Goal: Ask a question

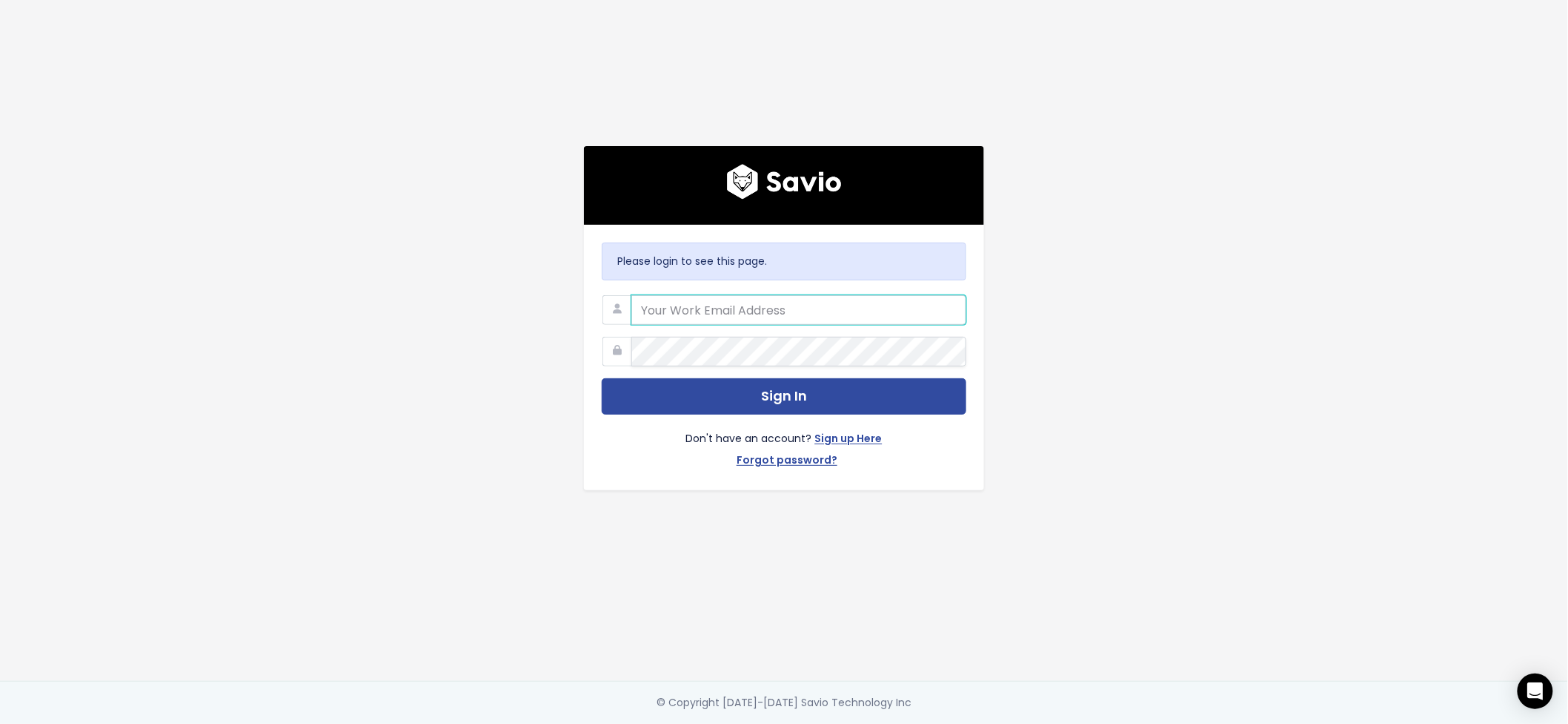
type input "amanda.johnson@cubiko.com.au"
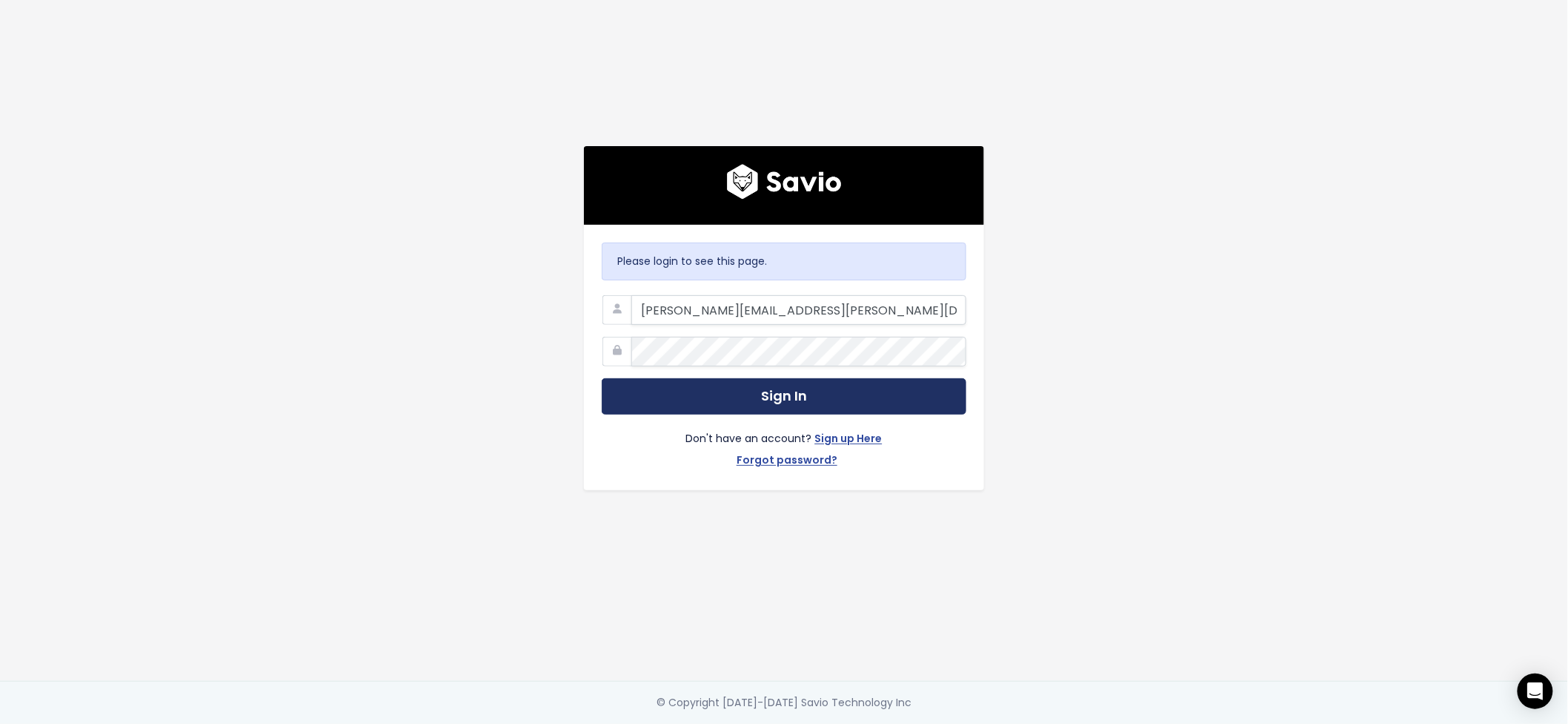
click at [738, 396] on button "Sign In" at bounding box center [784, 396] width 365 height 36
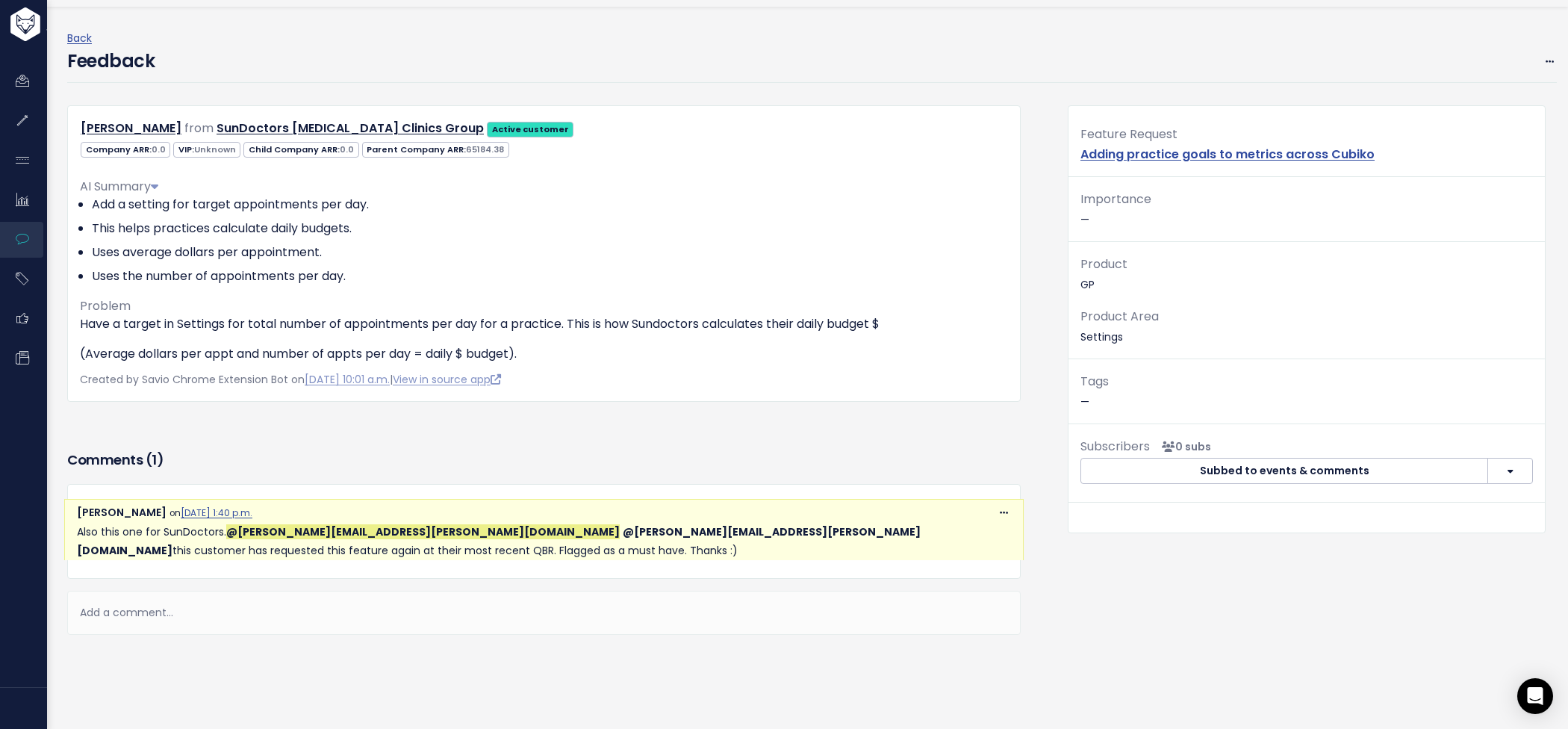
scroll to position [29, 0]
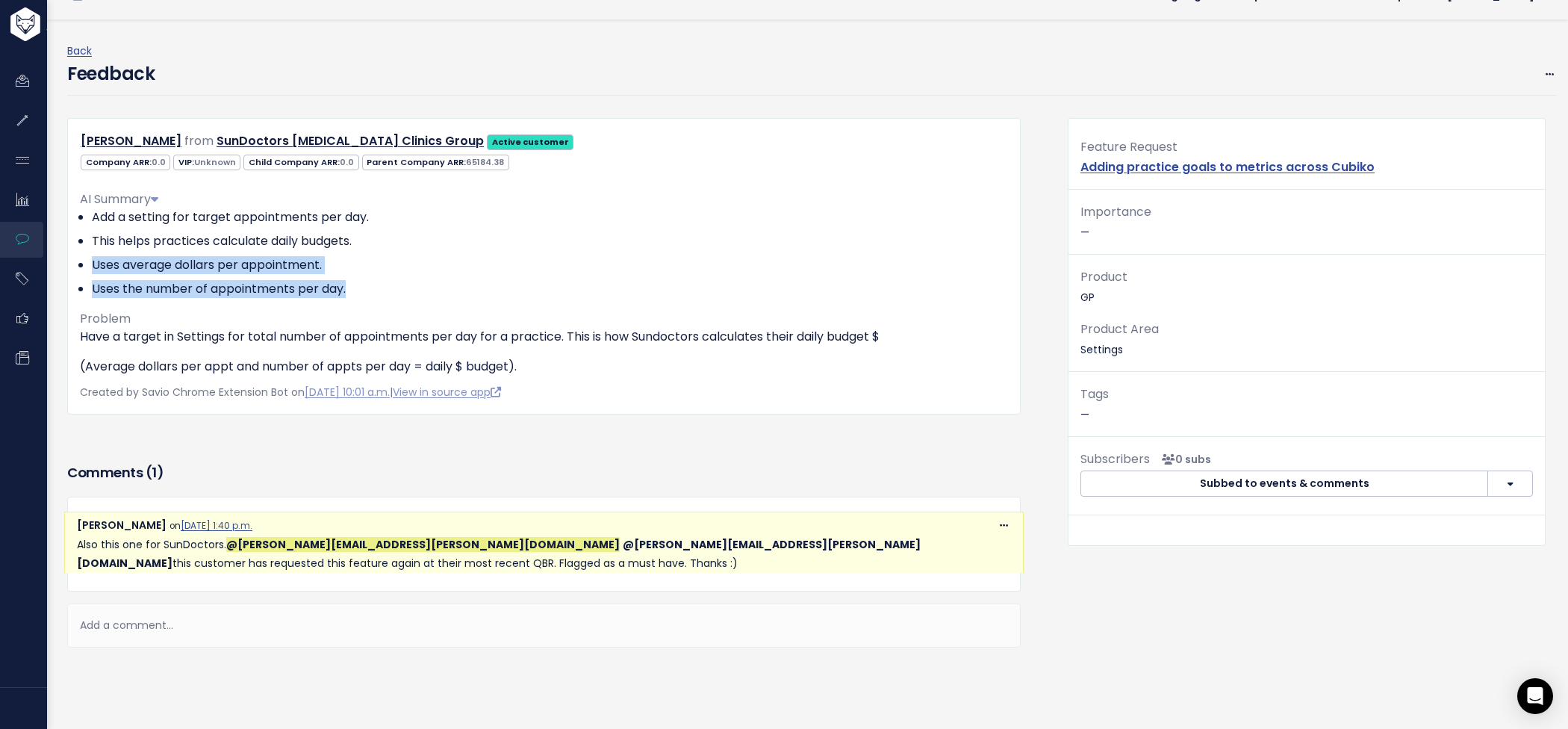
drag, startPoint x: 94, startPoint y: 260, endPoint x: 349, endPoint y: 284, distance: 256.1
click at [349, 284] on ul "Add a setting for target appointments per day. This helps practices calculate d…" at bounding box center [544, 253] width 928 height 89
